Goal: Task Accomplishment & Management: Complete application form

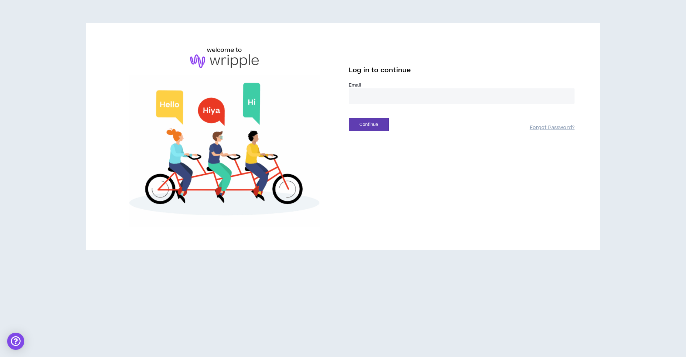
click at [454, 35] on div "welcome to Log in to continue Email * Continue Forgot Password?" at bounding box center [343, 136] width 515 height 227
click at [396, 97] on input "email" at bounding box center [462, 95] width 226 height 15
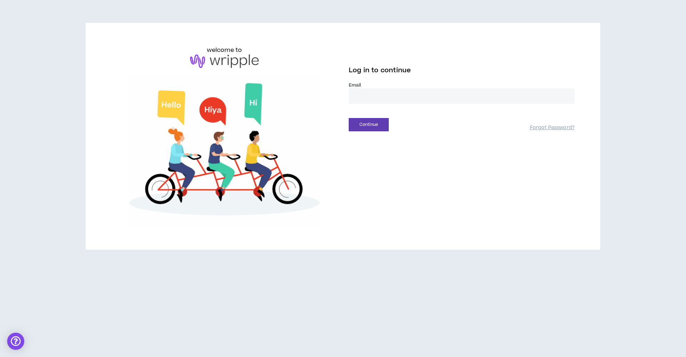
type input "**********"
click at [370, 124] on button "Continue" at bounding box center [369, 124] width 40 height 13
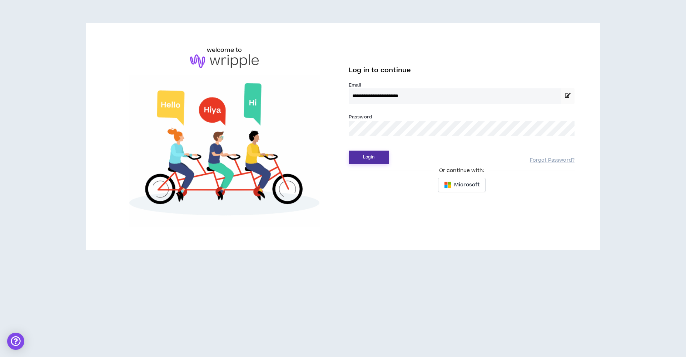
click at [364, 158] on button "Login" at bounding box center [369, 156] width 40 height 13
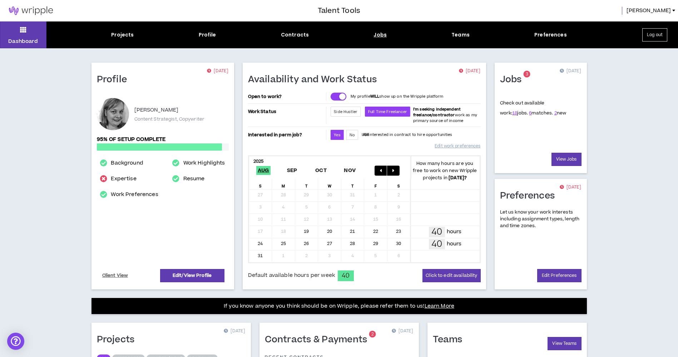
click at [384, 35] on div "Jobs" at bounding box center [380, 35] width 13 height 8
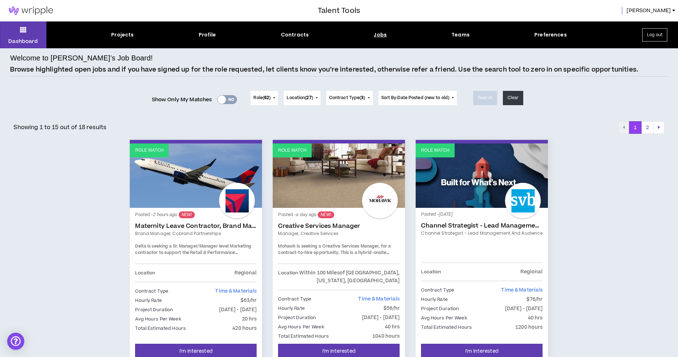
scroll to position [107, 0]
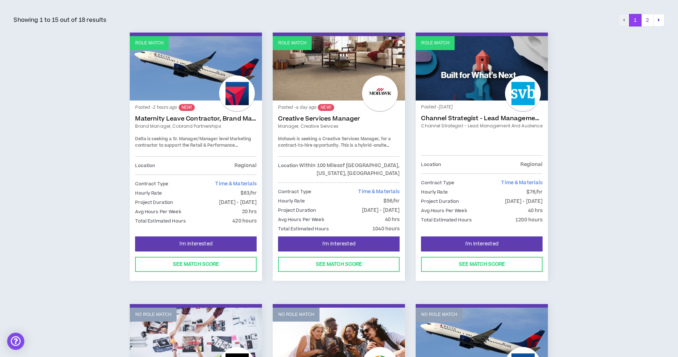
click at [183, 121] on link "Maternity Leave Contractor, Brand Marketing Manager (Cobrand Partnerships)" at bounding box center [196, 118] width 122 height 7
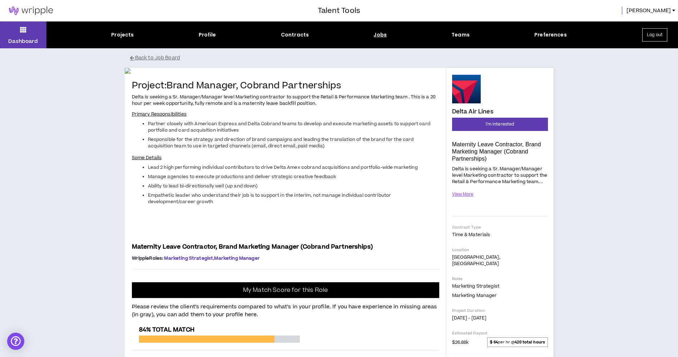
scroll to position [107, 0]
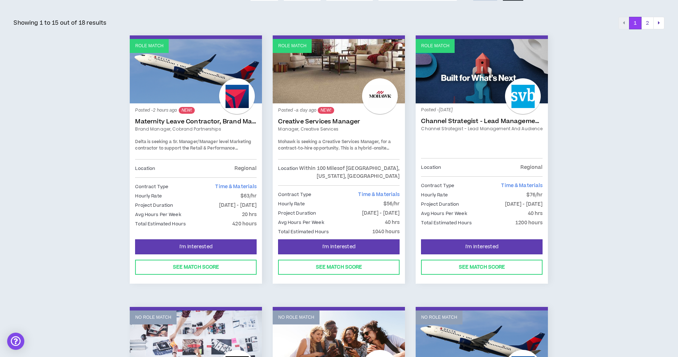
scroll to position [54, 0]
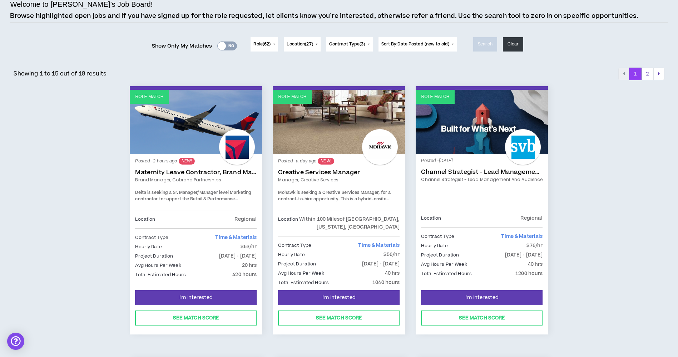
click at [156, 132] on link "Role Match" at bounding box center [196, 122] width 132 height 64
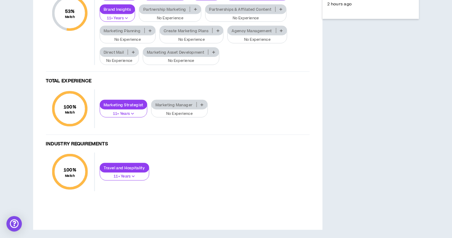
scroll to position [429, 0]
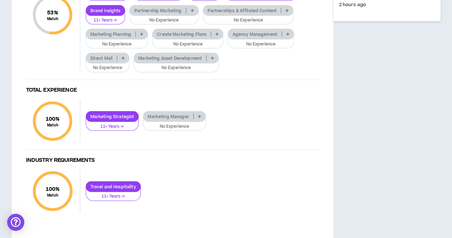
drag, startPoint x: 677, startPoint y: 1, endPoint x: 341, endPoint y: 107, distance: 352.1
click at [188, 13] on p at bounding box center [192, 11] width 12 height 6
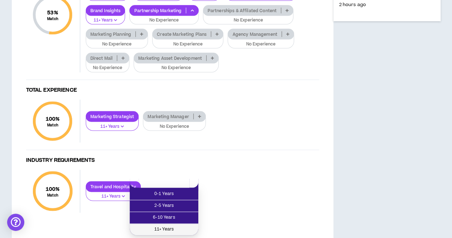
click at [172, 228] on span "11+ Years" at bounding box center [164, 229] width 60 height 8
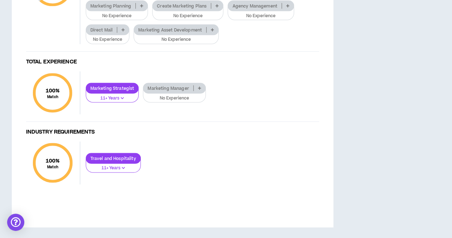
scroll to position [500, 0]
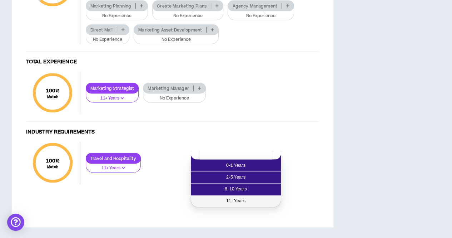
click at [252, 197] on span "11+ Years" at bounding box center [236, 201] width 82 height 8
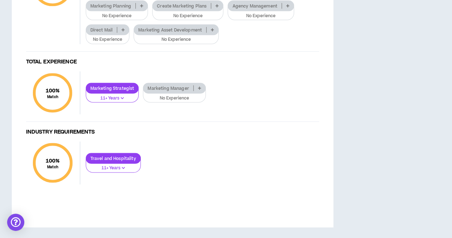
scroll to position [521, 0]
click at [120, 33] on p at bounding box center [123, 30] width 12 height 6
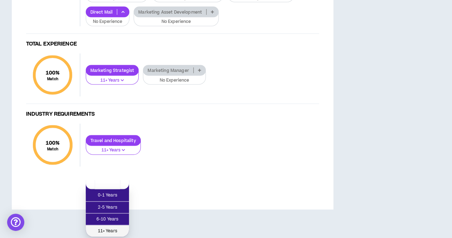
click at [119, 227] on span "11+ Years" at bounding box center [107, 231] width 35 height 8
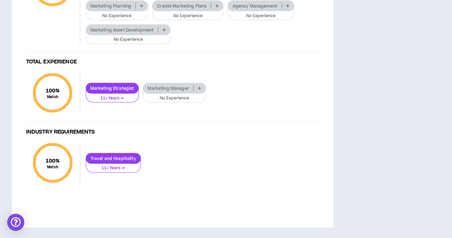
click at [163, 31] on icon at bounding box center [164, 30] width 3 height 4
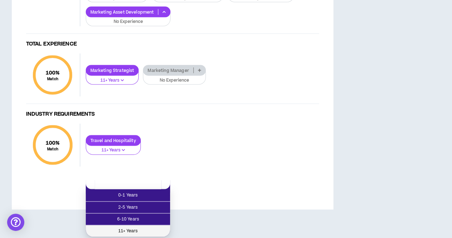
click at [129, 227] on span "11+ Years" at bounding box center [128, 231] width 76 height 8
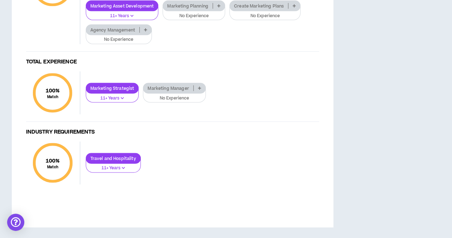
click at [260, 65] on h4 "Total Experience" at bounding box center [172, 62] width 293 height 7
click at [254, 122] on div "100 % Match Total Experience Marketing Strategist 11+ Years Marketing Manager N…" at bounding box center [172, 96] width 293 height 50
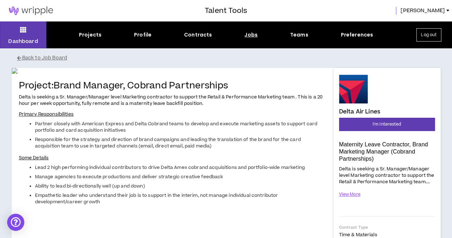
scroll to position [0, 0]
